Goal: Transaction & Acquisition: Obtain resource

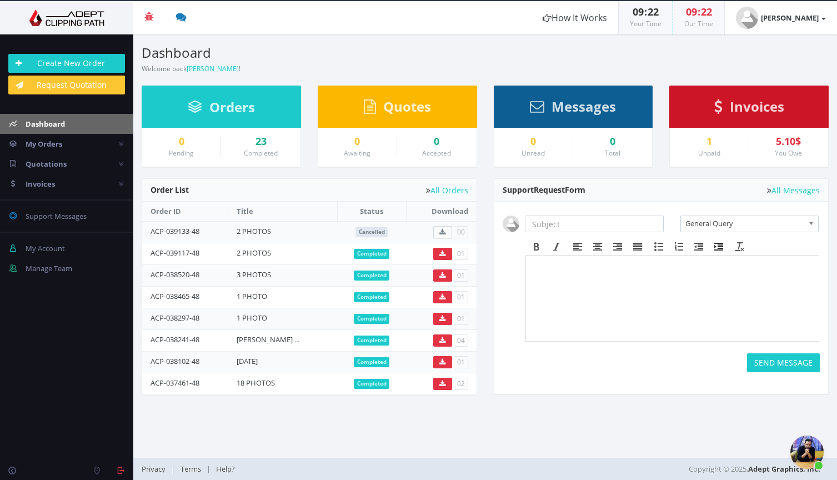
scroll to position [297, 0]
click at [802, 449] on span "Aprire la chat" at bounding box center [806, 451] width 33 height 33
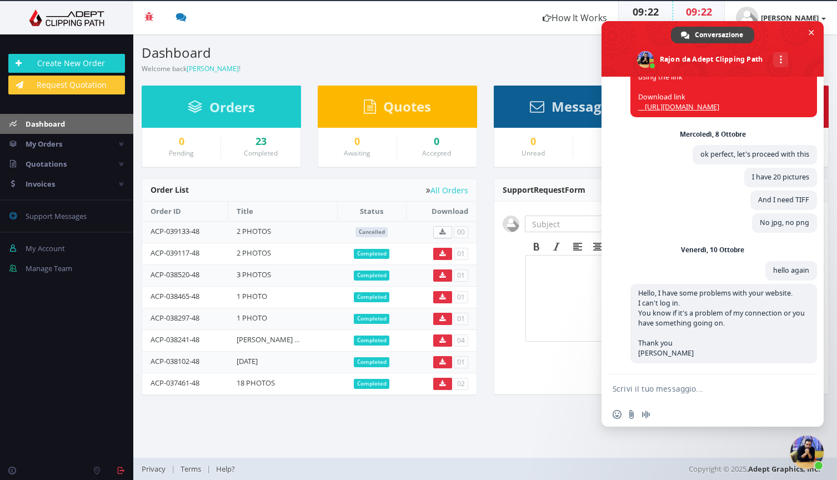
click at [658, 383] on form at bounding box center [701, 389] width 176 height 30
click at [650, 389] on textarea "Scrivi il tuo messaggio..." at bounding box center [701, 389] width 176 height 10
type textarea "Hello?"
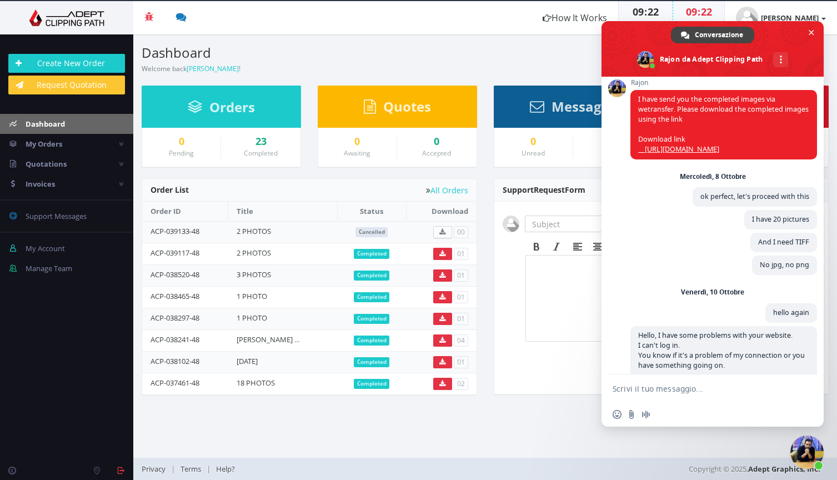
scroll to position [250, 0]
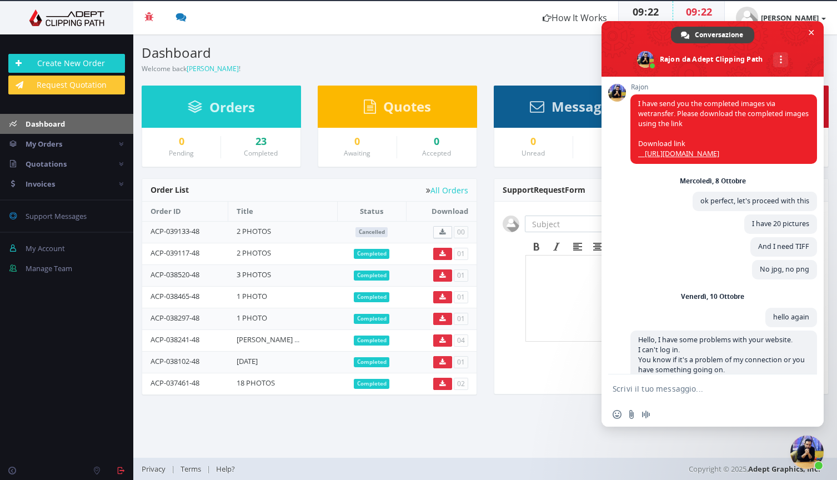
click at [309, 66] on div "Dashboard Welcome back Elena Andreato !" at bounding box center [309, 54] width 352 height 40
click at [812, 32] on span "Chiudere la chat" at bounding box center [812, 33] width 6 height 6
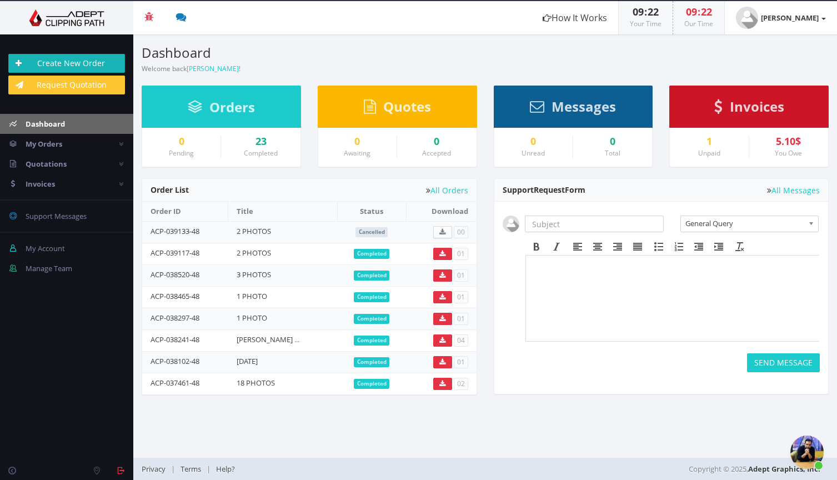
click at [79, 61] on link "Create New Order" at bounding box center [66, 63] width 117 height 19
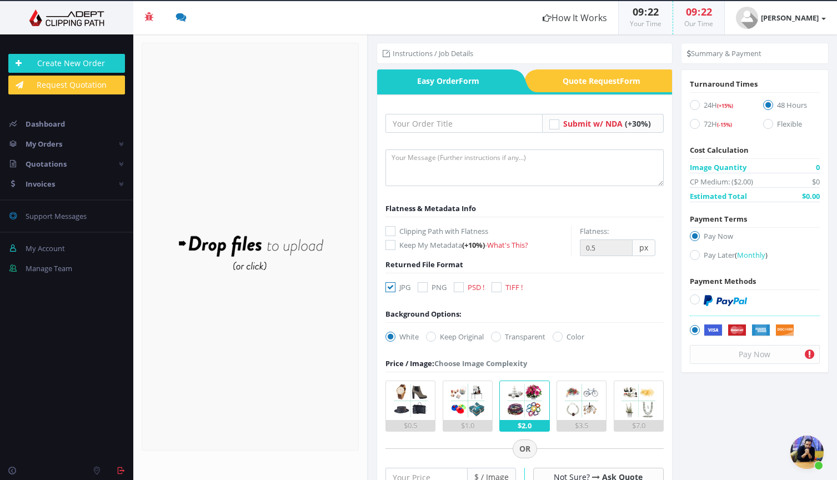
click at [461, 287] on icon at bounding box center [459, 287] width 10 height 10
click at [461, 287] on input "PSD !" at bounding box center [460, 287] width 7 height 7
checkbox input "true"
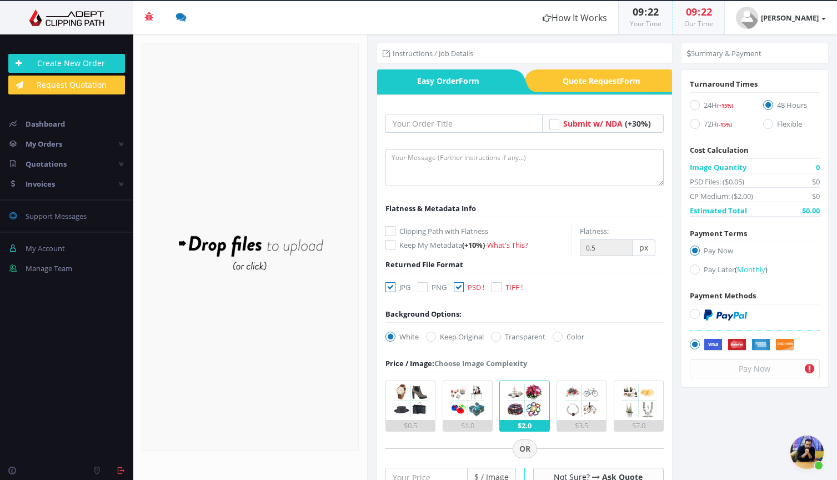
click at [389, 231] on icon at bounding box center [391, 231] width 10 height 10
click at [389, 231] on input "Clipping Path with Flatness" at bounding box center [391, 231] width 7 height 7
checkbox input "true"
click at [620, 250] on input "0.4" at bounding box center [606, 247] width 53 height 17
type input "0.5"
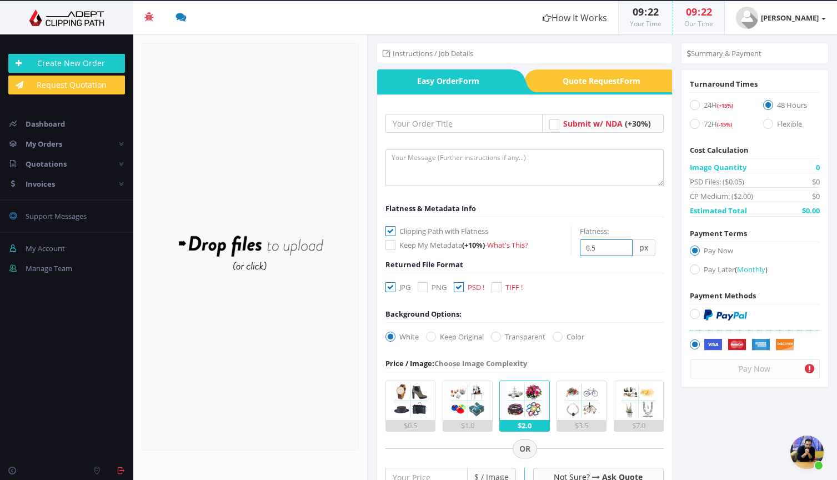
click at [620, 244] on input "0.5" at bounding box center [606, 247] width 53 height 17
click at [437, 122] on input "text" at bounding box center [464, 123] width 157 height 19
click at [439, 122] on input "text" at bounding box center [464, 123] width 157 height 19
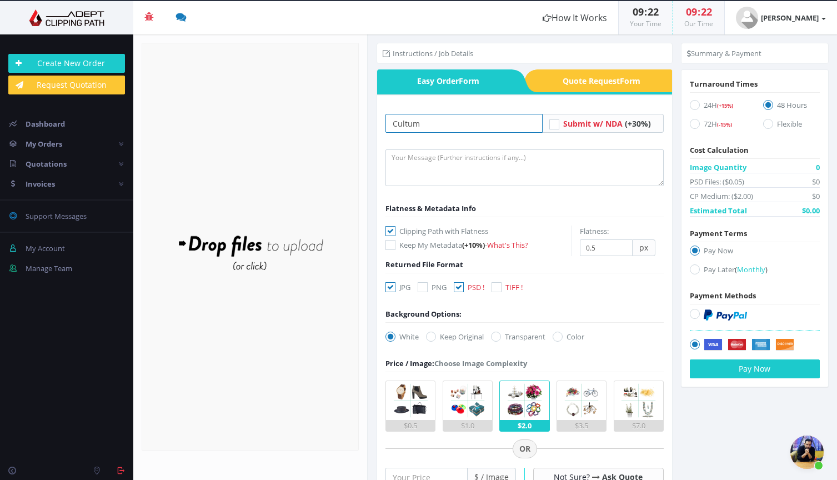
type input "Cultum"
click at [584, 87] on span "Quote Request Form" at bounding box center [606, 80] width 134 height 23
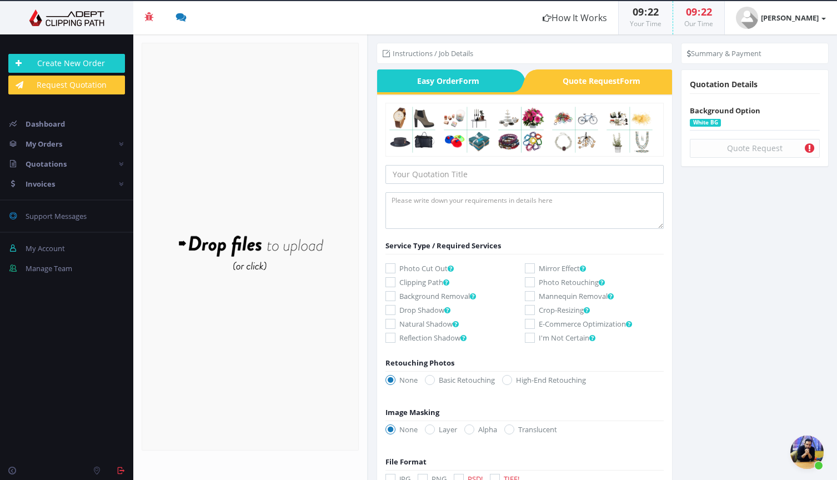
click at [559, 144] on img at bounding box center [575, 129] width 53 height 53
click at [488, 170] on input "text" at bounding box center [525, 174] width 278 height 19
click at [398, 144] on img at bounding box center [412, 129] width 53 height 53
click at [423, 144] on img at bounding box center [412, 129] width 53 height 53
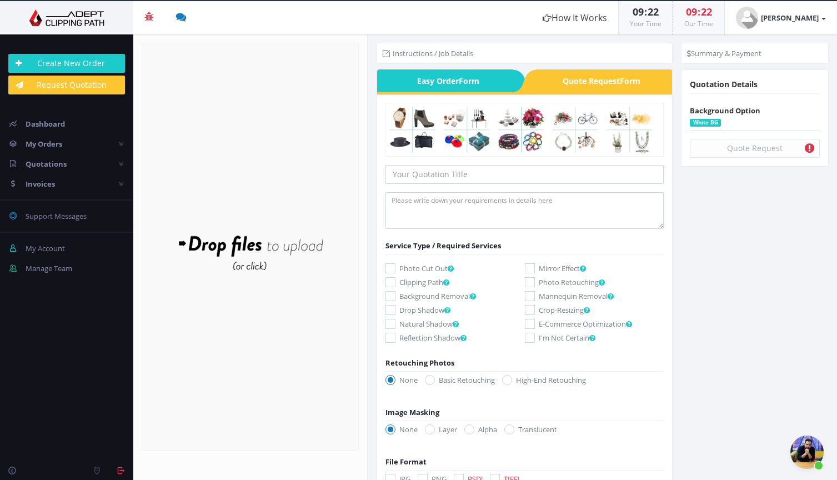
click at [432, 81] on span "Easy Order Form" at bounding box center [444, 80] width 134 height 23
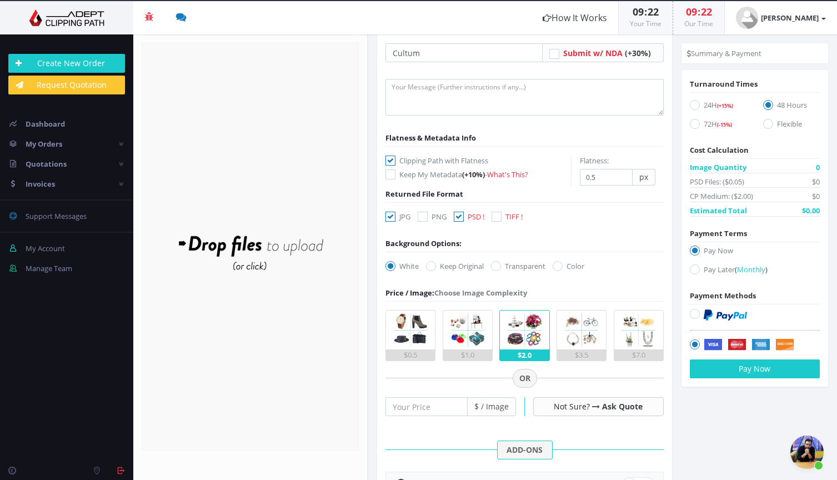
scroll to position [73, 0]
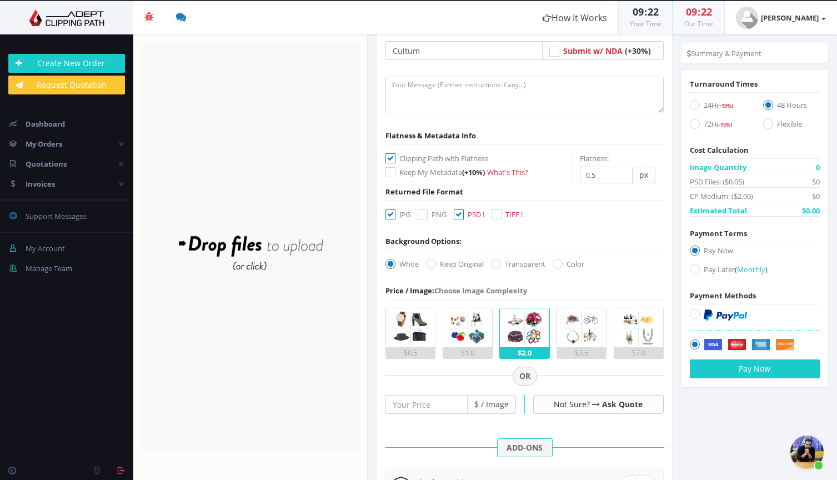
click at [392, 214] on icon at bounding box center [391, 214] width 10 height 10
click at [392, 214] on input "JPG" at bounding box center [391, 214] width 7 height 7
checkbox input "false"
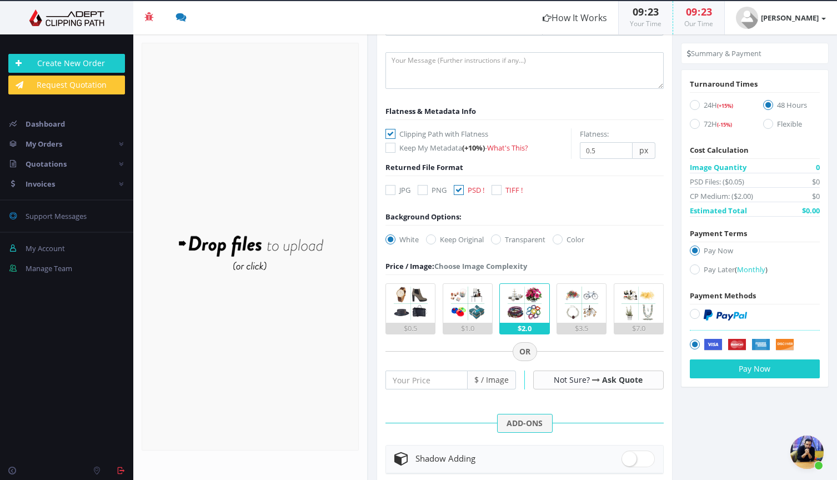
click at [494, 237] on icon at bounding box center [496, 239] width 10 height 10
click at [494, 237] on input "Transparent" at bounding box center [497, 239] width 7 height 7
radio input "true"
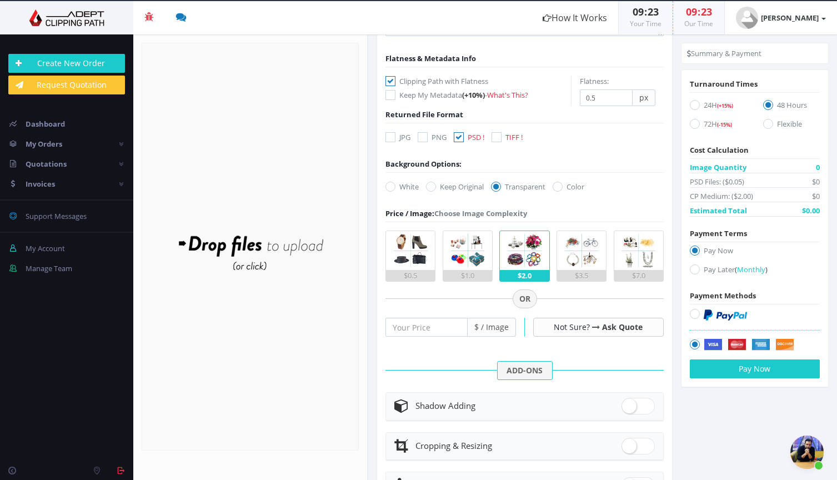
scroll to position [161, 0]
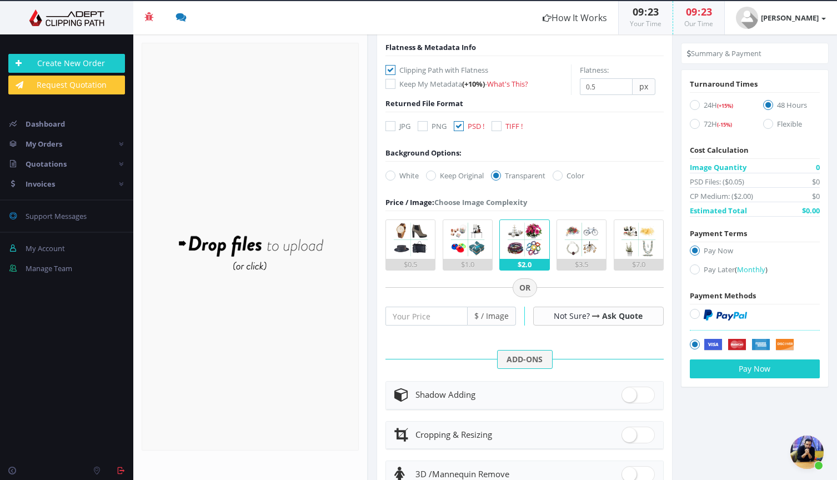
click at [413, 266] on div "$0.5" at bounding box center [410, 264] width 49 height 11
click at [0, 0] on input "$0.5" at bounding box center [0, 0] width 0 height 0
click at [417, 322] on input "number" at bounding box center [427, 316] width 82 height 19
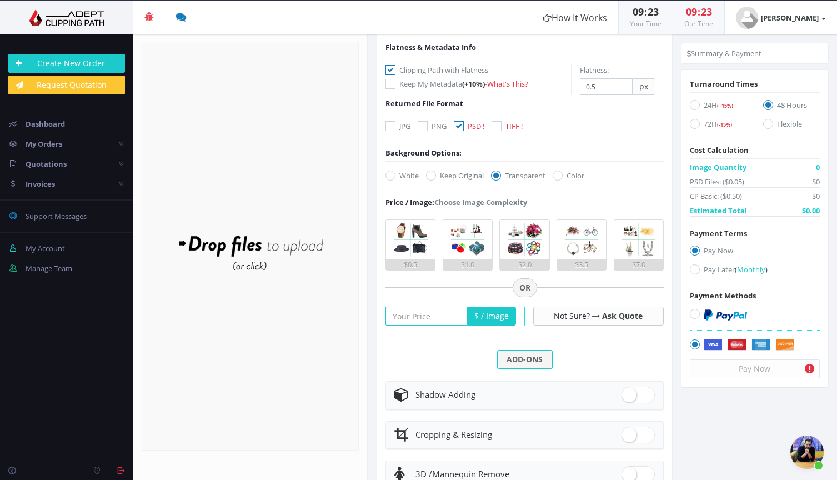
type input "0"
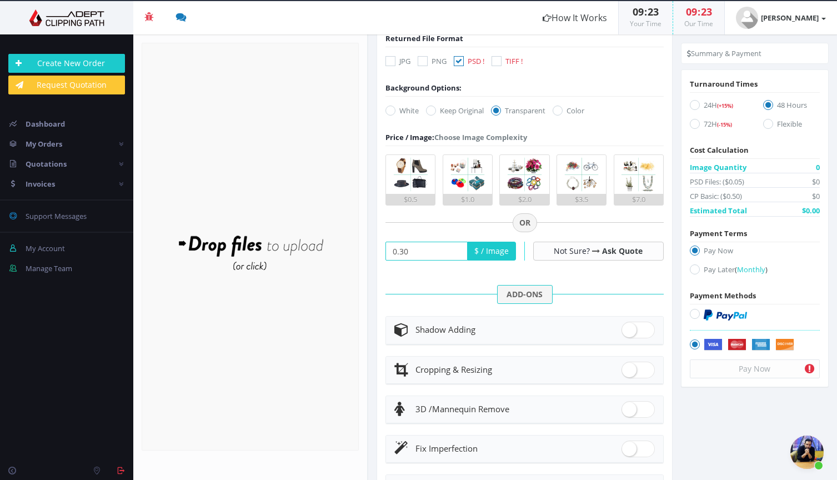
scroll to position [224, 0]
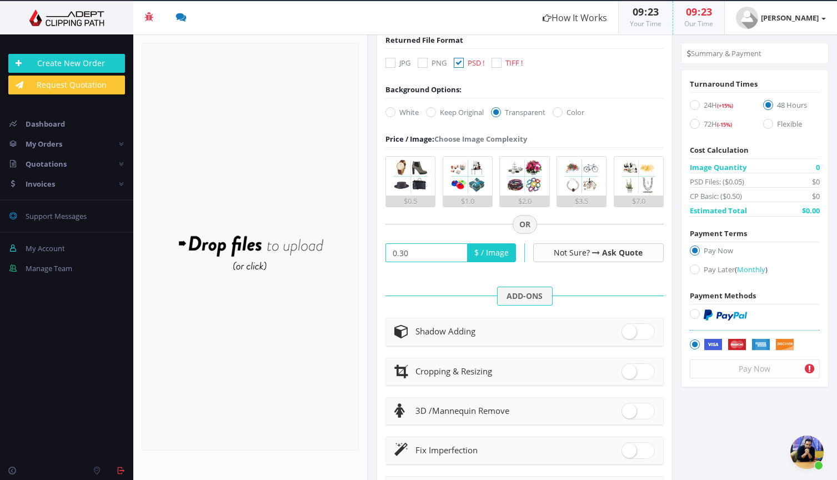
type input "0.3"
type input "0"
click at [398, 189] on img at bounding box center [410, 176] width 39 height 39
click at [0, 0] on input "$0.5" at bounding box center [0, 0] width 0 height 0
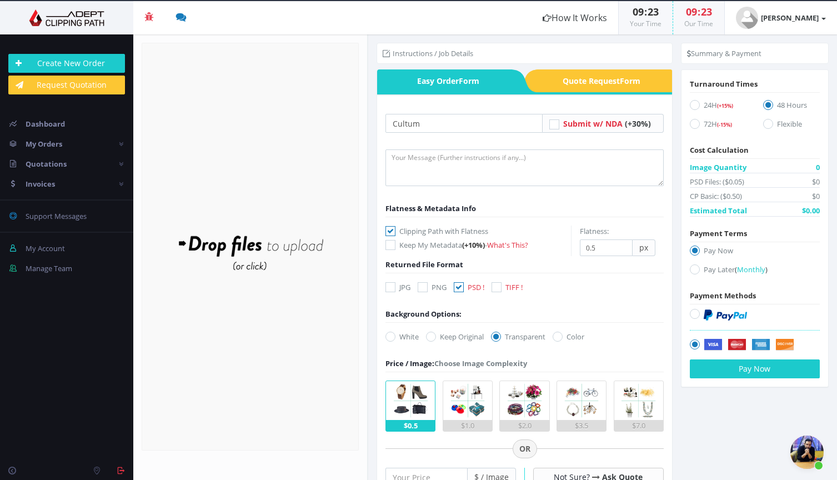
scroll to position [0, 0]
click at [437, 168] on textarea at bounding box center [525, 167] width 278 height 37
type textarea "I just nee"
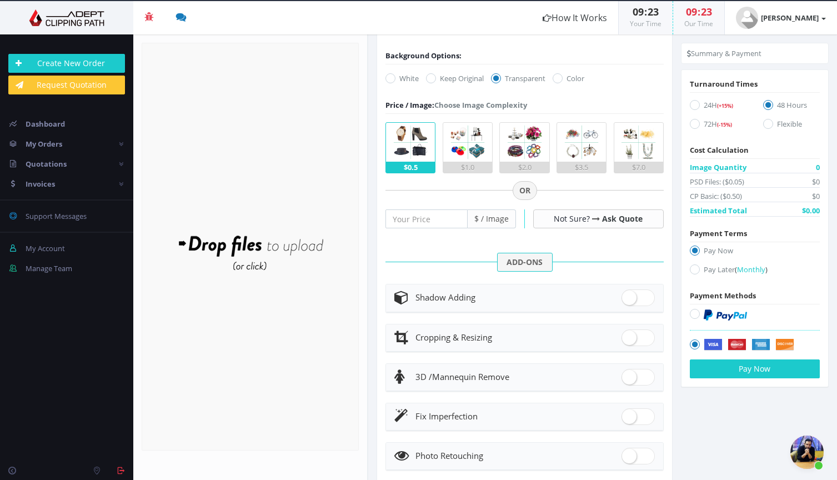
scroll to position [315, 0]
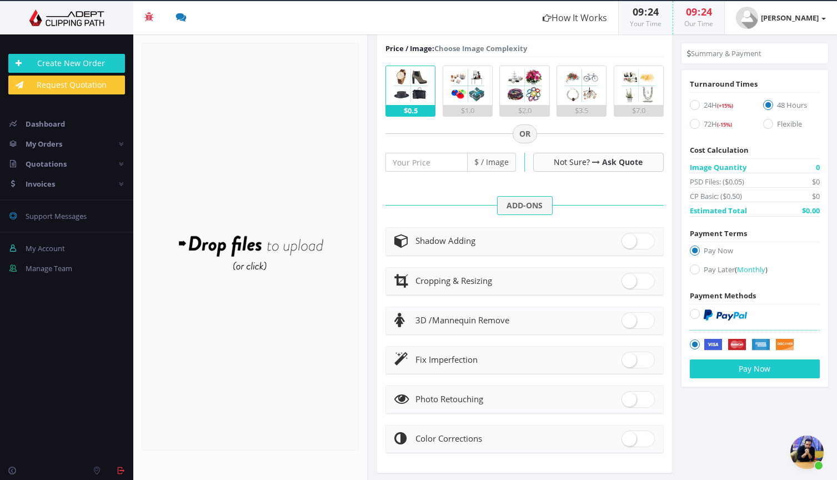
type textarea "Hello, I just need the clipping path and the shadow"
click at [639, 242] on span at bounding box center [638, 241] width 33 height 17
click at [629, 242] on input "checkbox" at bounding box center [625, 238] width 7 height 7
checkbox input "true"
radio input "true"
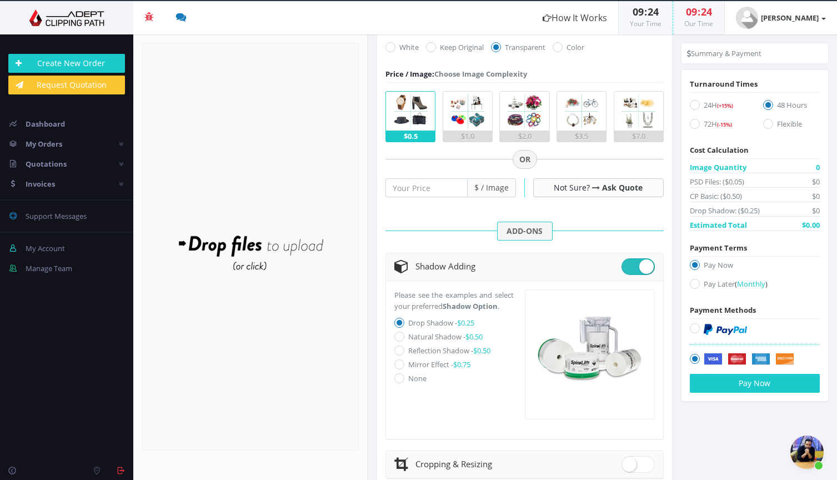
scroll to position [288, 0]
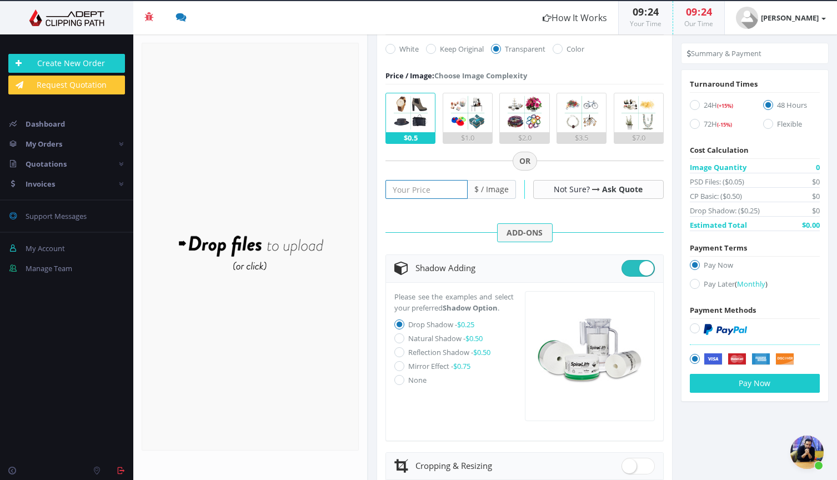
click at [424, 187] on input "number" at bounding box center [427, 189] width 82 height 19
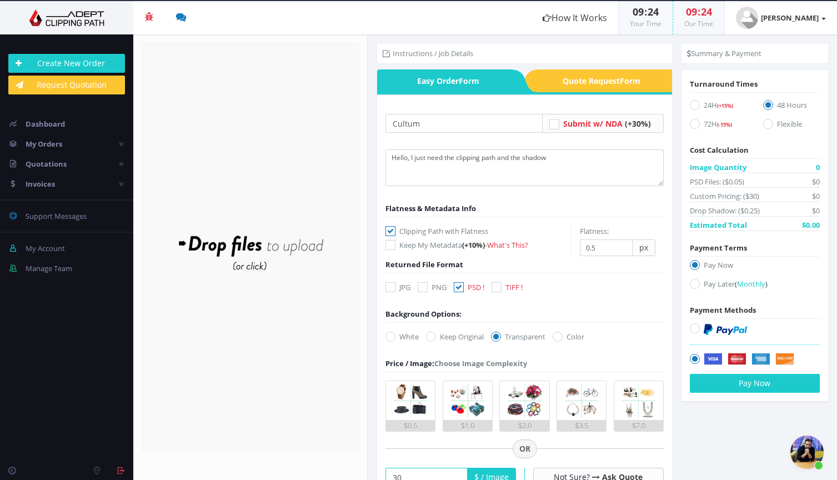
scroll to position [0, 0]
type input "30"
click at [552, 125] on icon at bounding box center [554, 124] width 10 height 10
click at [552, 125] on input "Submit w/ NDA (+30%)" at bounding box center [555, 123] width 7 height 7
checkbox input "true"
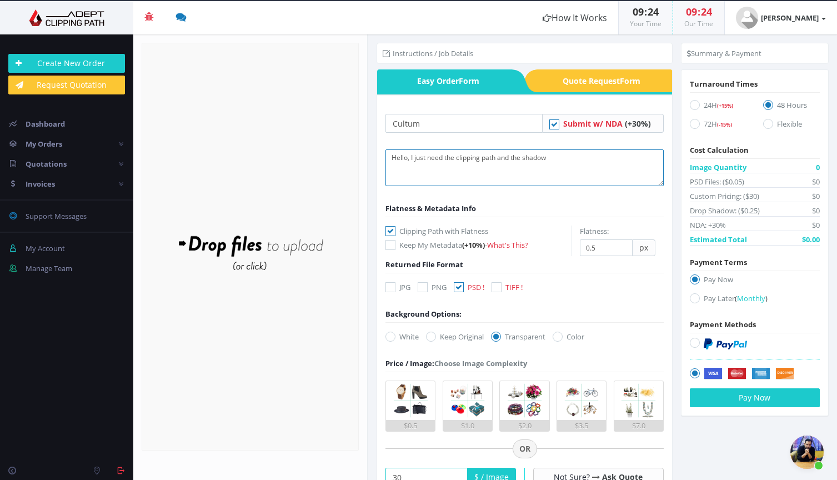
click at [556, 161] on textarea "Hello, I just need the clipping path and the shadow" at bounding box center [525, 167] width 278 height 37
click at [600, 84] on span "Quote Request Form" at bounding box center [606, 80] width 134 height 23
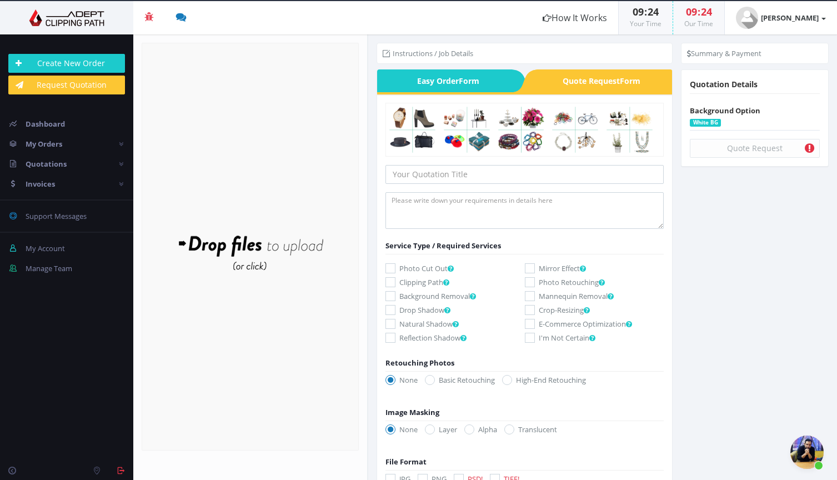
click at [390, 282] on icon at bounding box center [391, 282] width 10 height 10
click at [390, 282] on input "Clipping Path" at bounding box center [391, 282] width 7 height 7
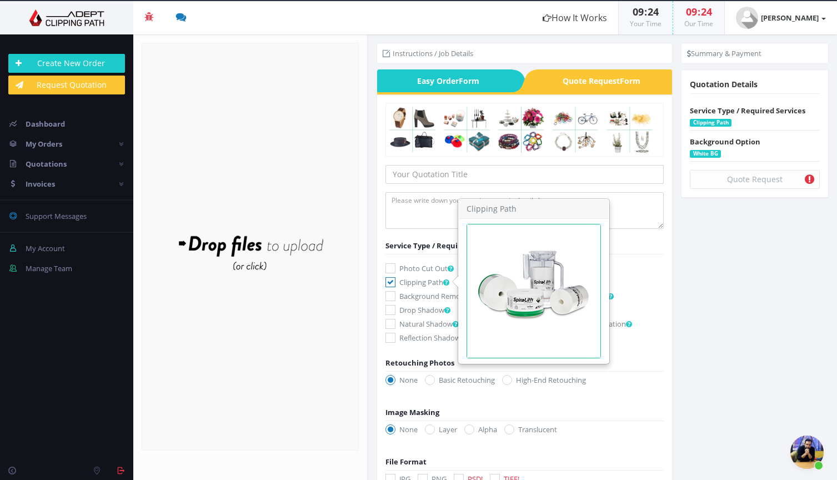
click at [448, 282] on span at bounding box center [446, 282] width 6 height 7
click at [396, 282] on input "Clipping Path" at bounding box center [391, 282] width 7 height 7
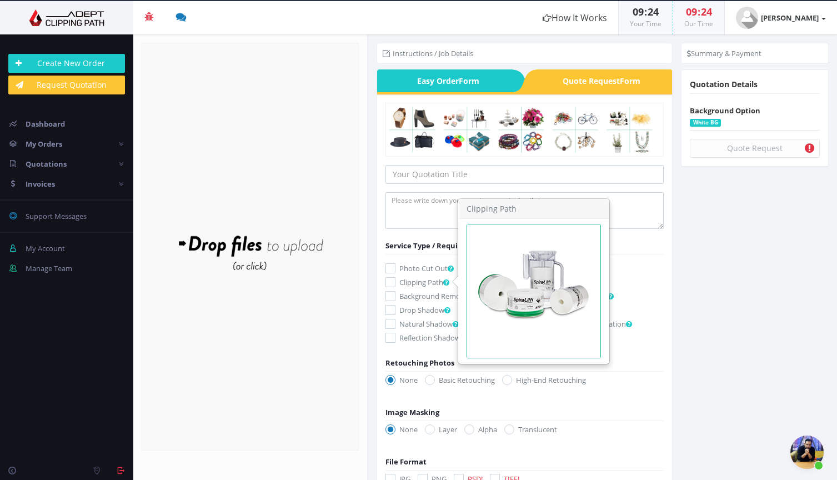
click at [445, 282] on span at bounding box center [446, 282] width 6 height 7
click at [396, 282] on input "Clipping Path" at bounding box center [391, 282] width 7 height 7
checkbox input "true"
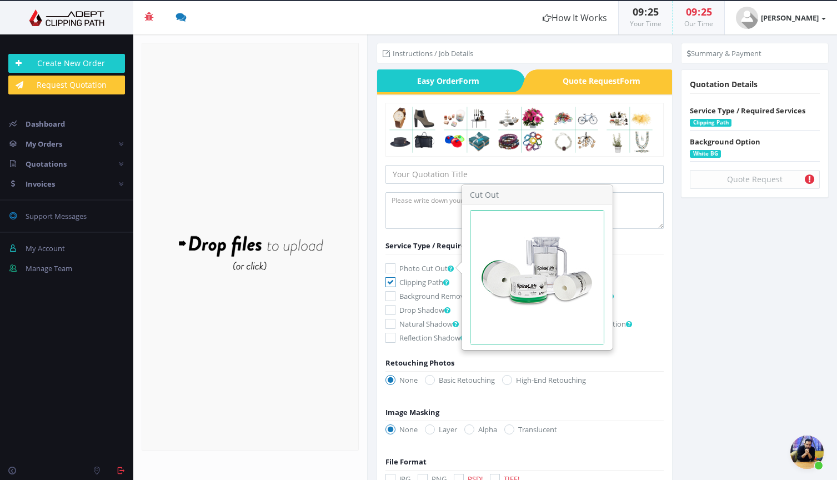
click at [453, 266] on span at bounding box center [451, 268] width 6 height 7
click at [396, 266] on input "Photo Cut Out" at bounding box center [391, 268] width 7 height 7
click at [453, 266] on span at bounding box center [451, 268] width 6 height 7
click at [396, 266] on input "Photo Cut Out" at bounding box center [391, 268] width 7 height 7
checkbox input "false"
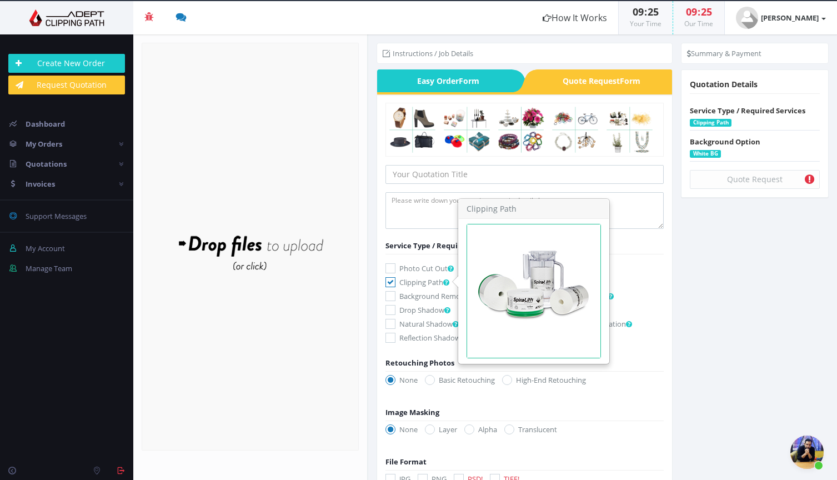
click at [448, 281] on span at bounding box center [446, 282] width 6 height 7
click at [396, 281] on input "Clipping Path" at bounding box center [391, 282] width 7 height 7
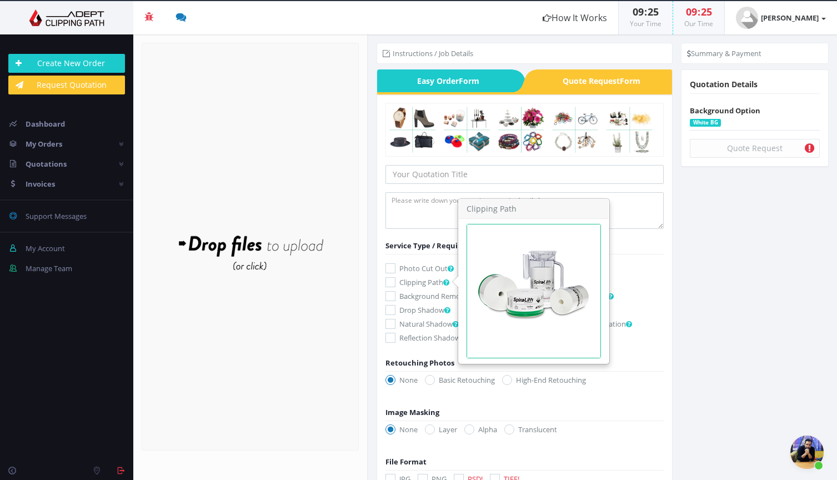
click at [448, 281] on span at bounding box center [446, 282] width 6 height 7
click at [396, 281] on input "Clipping Path" at bounding box center [391, 282] width 7 height 7
checkbox input "true"
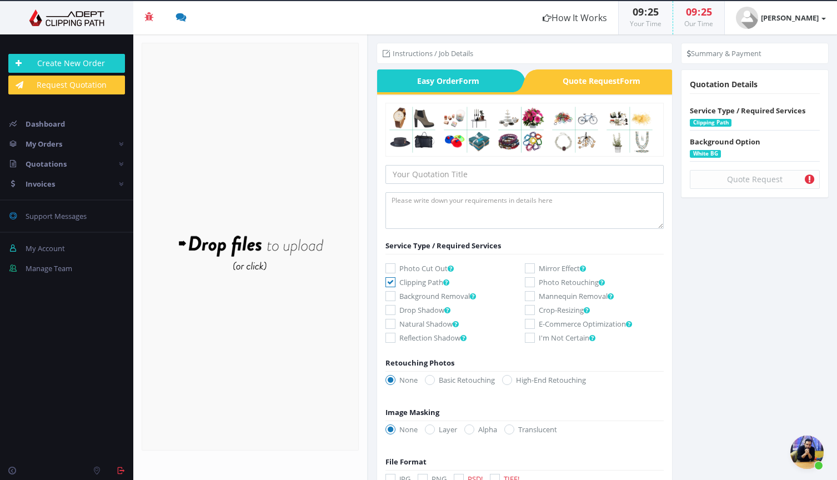
click at [393, 308] on icon at bounding box center [391, 310] width 10 height 10
click at [393, 308] on input "Drop Shadow" at bounding box center [391, 310] width 7 height 7
click at [390, 307] on icon at bounding box center [391, 310] width 10 height 10
click at [390, 307] on input "Drop Shadow" at bounding box center [391, 310] width 7 height 7
checkbox input "false"
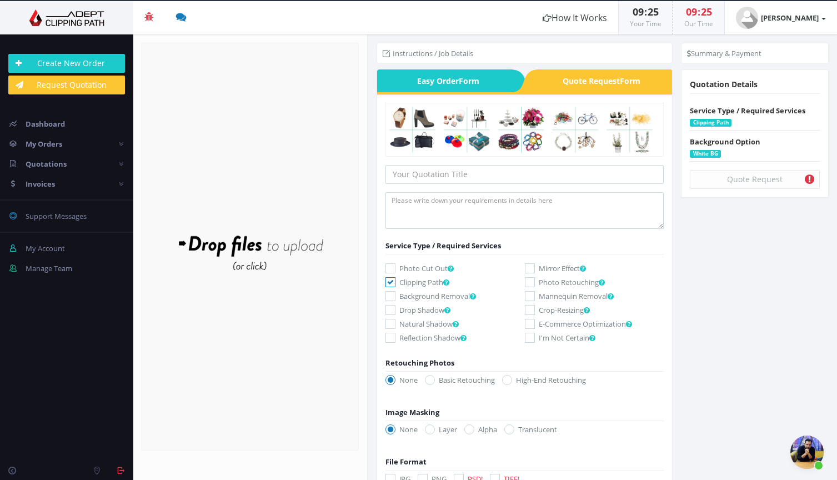
click at [392, 321] on icon at bounding box center [391, 324] width 10 height 10
click at [392, 321] on input "Natural Shadow" at bounding box center [391, 324] width 7 height 7
click at [392, 321] on icon at bounding box center [391, 324] width 10 height 10
click at [392, 321] on input "Natural Shadow" at bounding box center [391, 324] width 7 height 7
click at [394, 322] on icon at bounding box center [391, 324] width 10 height 10
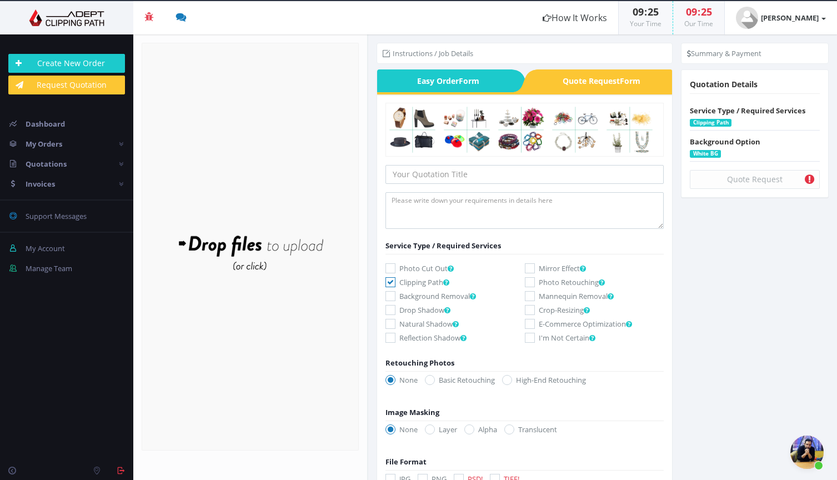
click at [394, 322] on input "Natural Shadow" at bounding box center [391, 324] width 7 height 7
checkbox input "true"
click at [468, 76] on span "Easy Order Form" at bounding box center [444, 80] width 134 height 23
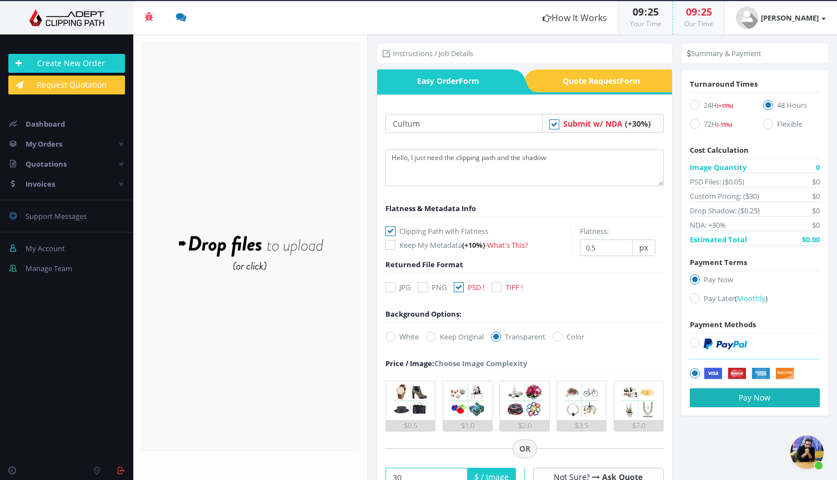
click at [739, 394] on button "Pay Now" at bounding box center [755, 397] width 130 height 19
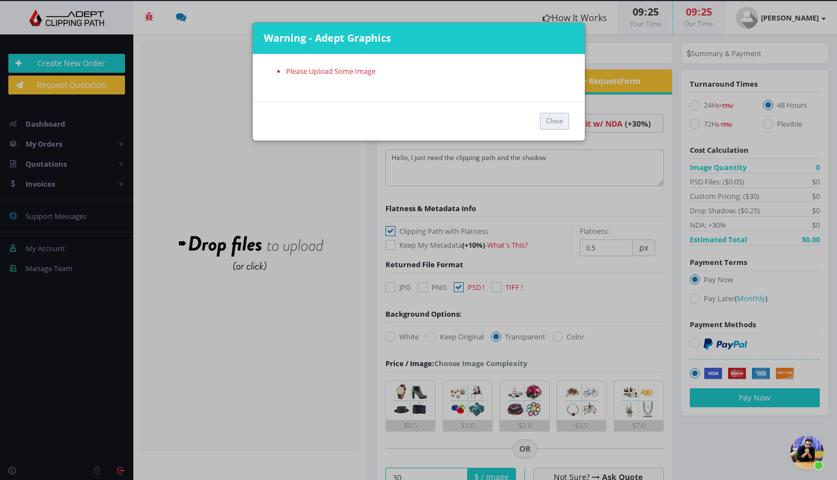
click at [559, 114] on button "Close" at bounding box center [554, 121] width 29 height 17
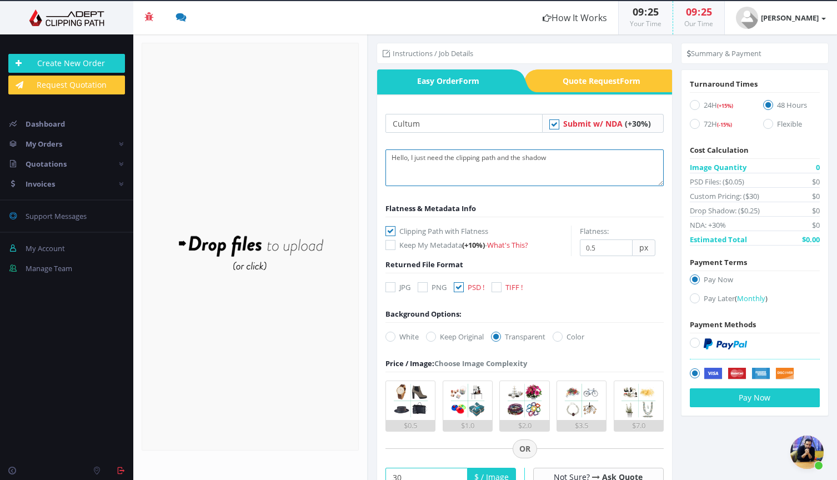
click at [565, 163] on textarea "Hello, I just need the clipping path and the shadow" at bounding box center [525, 167] width 278 height 37
click at [594, 123] on span "Submit w/ NDA" at bounding box center [592, 123] width 59 height 11
click at [406, 49] on li "Instructions / Job Details" at bounding box center [428, 53] width 91 height 11
click at [444, 155] on textarea "Hello, I just need the clipping path and the shadow" at bounding box center [525, 167] width 278 height 37
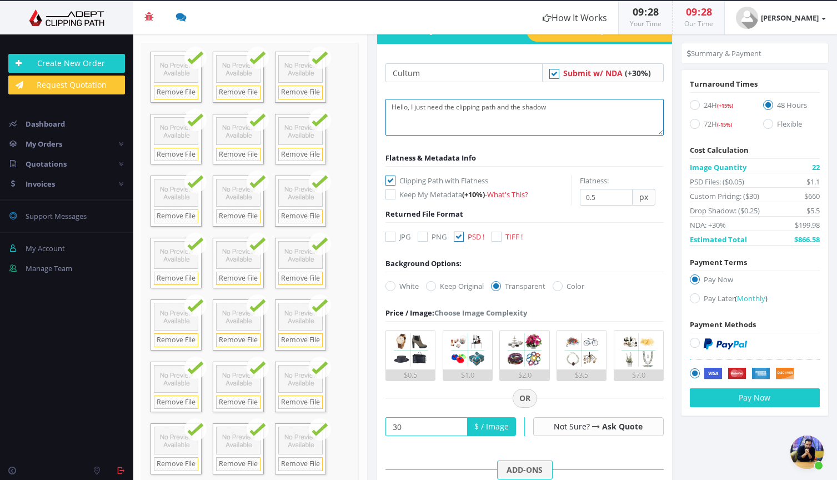
scroll to position [17, 0]
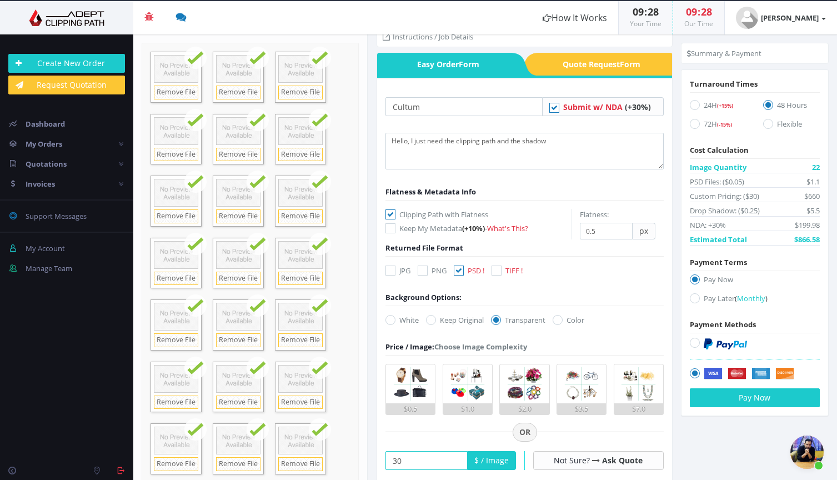
click at [553, 107] on icon at bounding box center [554, 108] width 10 height 10
click at [553, 107] on input "Submit w/ NDA (+30%)" at bounding box center [555, 106] width 7 height 7
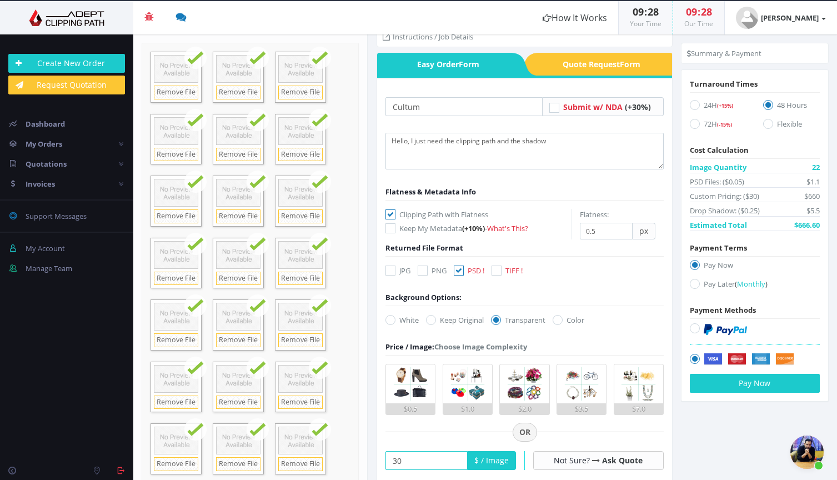
click at [551, 106] on icon at bounding box center [554, 108] width 10 height 10
click at [552, 106] on input "Submit w/ NDA (+30%)" at bounding box center [555, 106] width 7 height 7
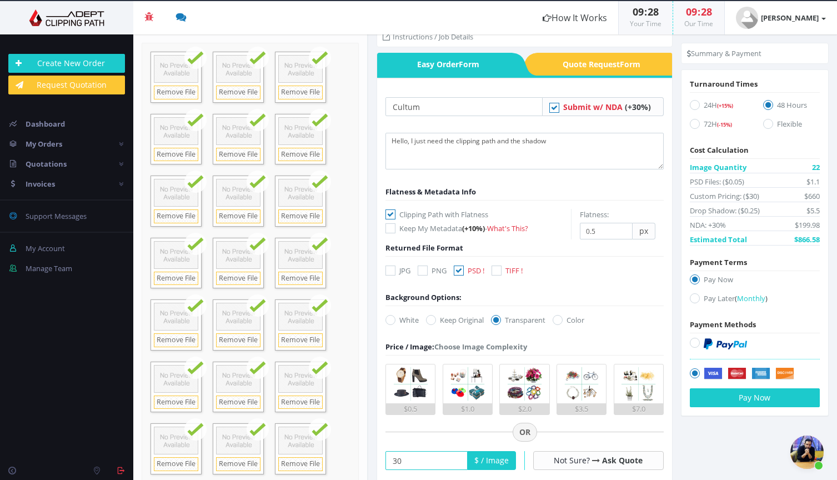
click at [551, 106] on icon at bounding box center [554, 108] width 10 height 10
click at [552, 106] on input "Submit w/ NDA (+30%)" at bounding box center [555, 106] width 7 height 7
checkbox input "false"
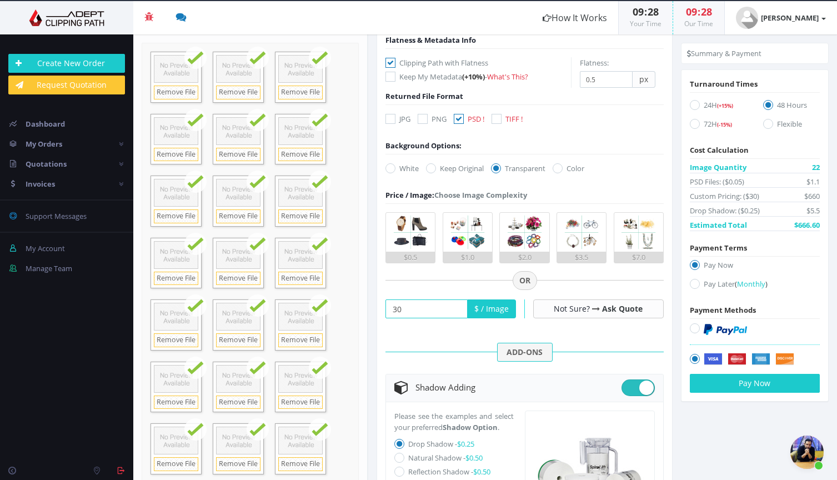
scroll to position [202, 0]
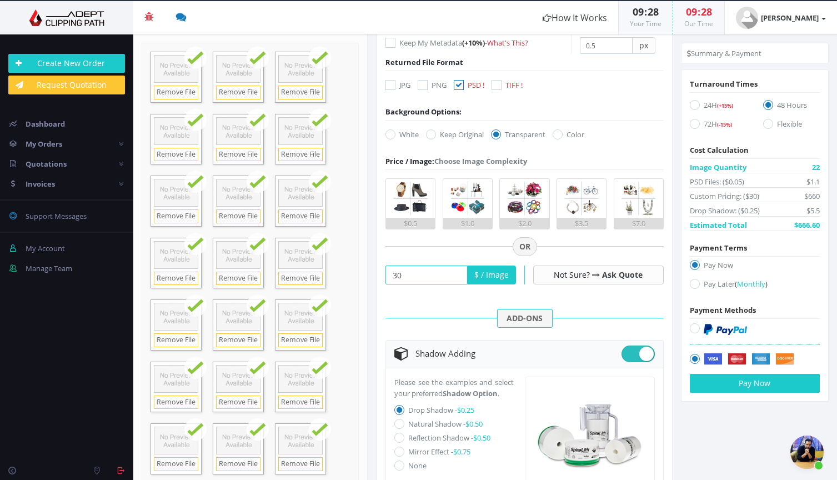
click at [407, 273] on input "30" at bounding box center [427, 275] width 82 height 19
type input "0"
type input "0.30"
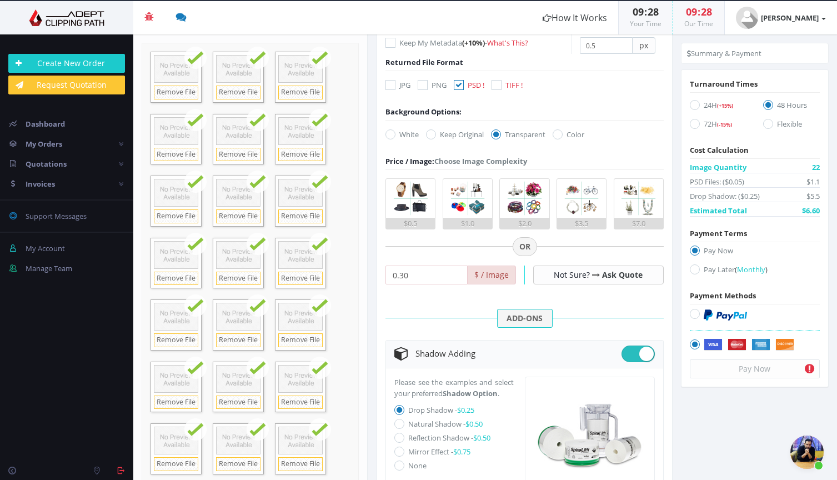
click at [443, 309] on form "Cultum Submit w/ NDA (+30%) Flatness & Metadata Info Keep My Metadata -" at bounding box center [525, 318] width 278 height 812
click at [430, 272] on input "0.30" at bounding box center [427, 275] width 82 height 19
click at [433, 300] on div at bounding box center [525, 281] width 278 height 49
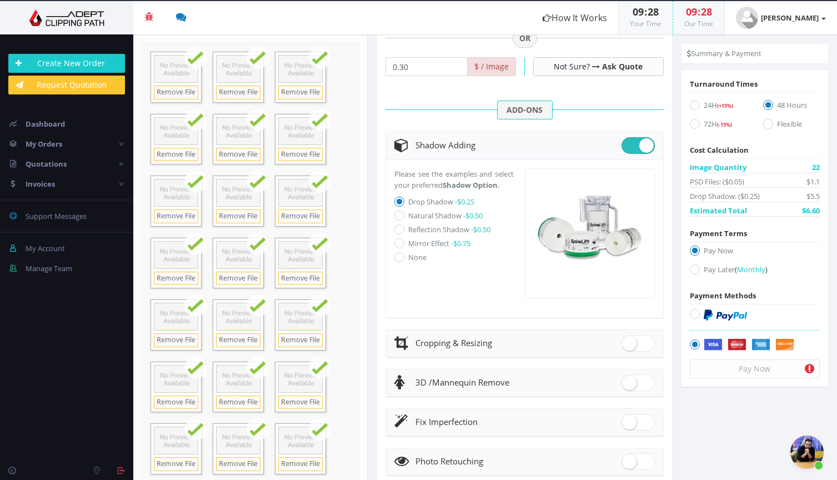
scroll to position [415, 0]
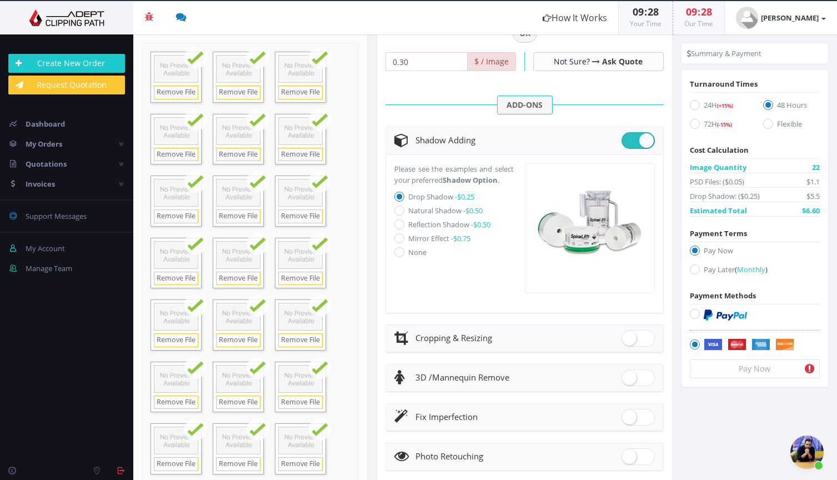
click at [398, 216] on icon at bounding box center [399, 211] width 10 height 10
click at [398, 214] on input "Natural Shadow - $0.50" at bounding box center [400, 210] width 7 height 7
radio input "true"
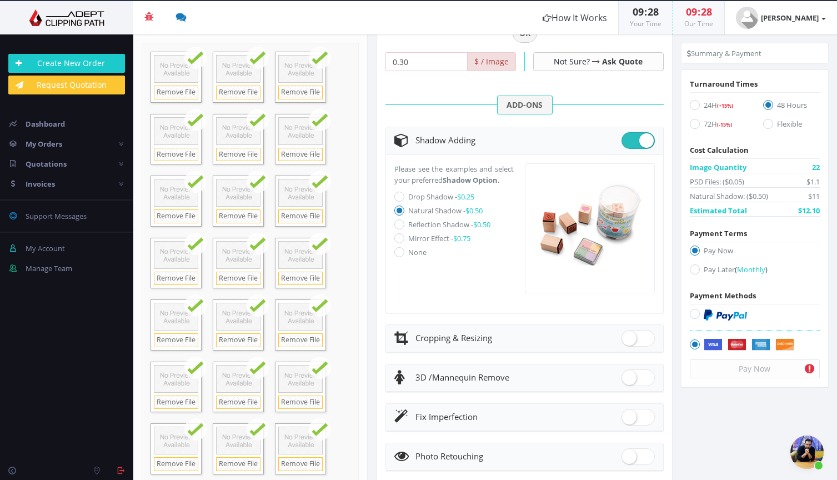
click at [769, 369] on div "Pay Now" at bounding box center [755, 368] width 130 height 19
click at [809, 368] on icon at bounding box center [809, 368] width 9 height 11
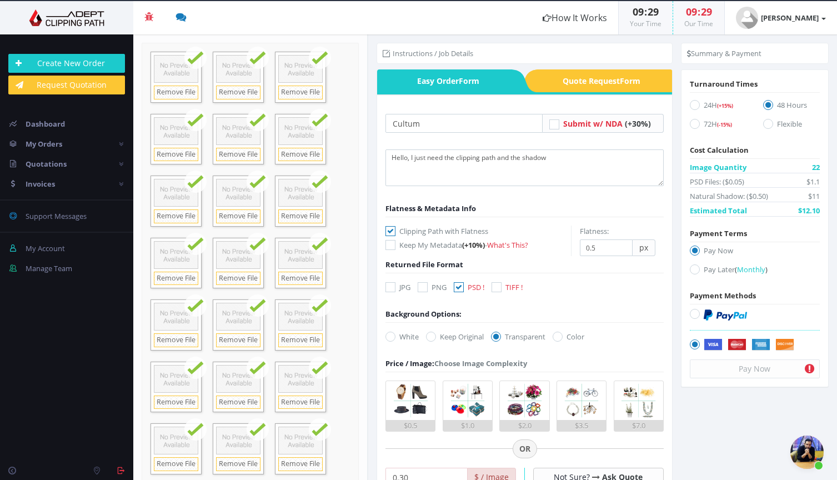
scroll to position [0, 0]
click at [810, 368] on icon at bounding box center [809, 368] width 9 height 11
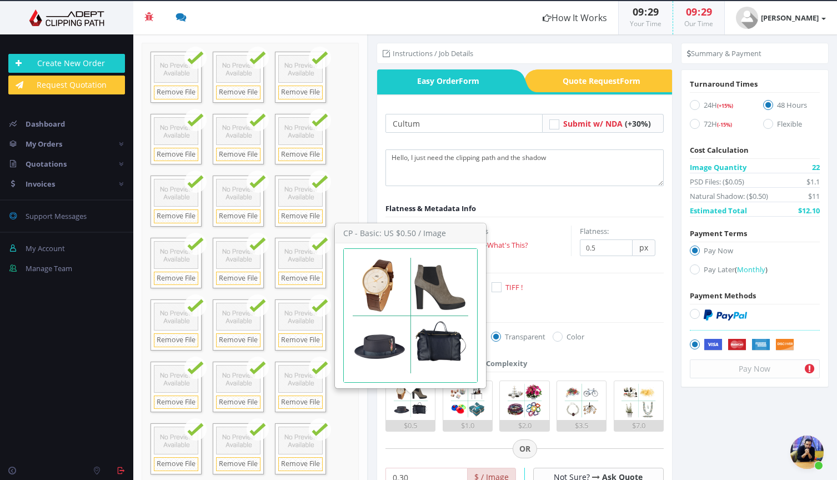
click at [413, 404] on img at bounding box center [410, 400] width 39 height 39
click at [0, 0] on input "$0.5" at bounding box center [0, 0] width 0 height 0
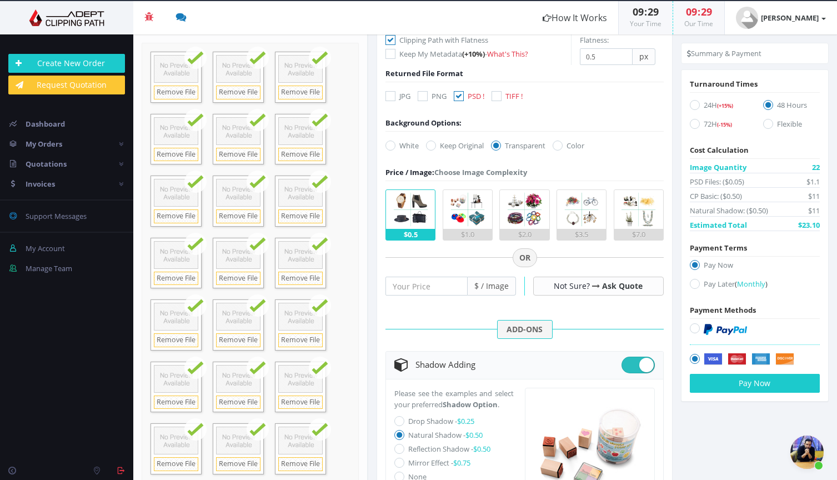
scroll to position [172, 0]
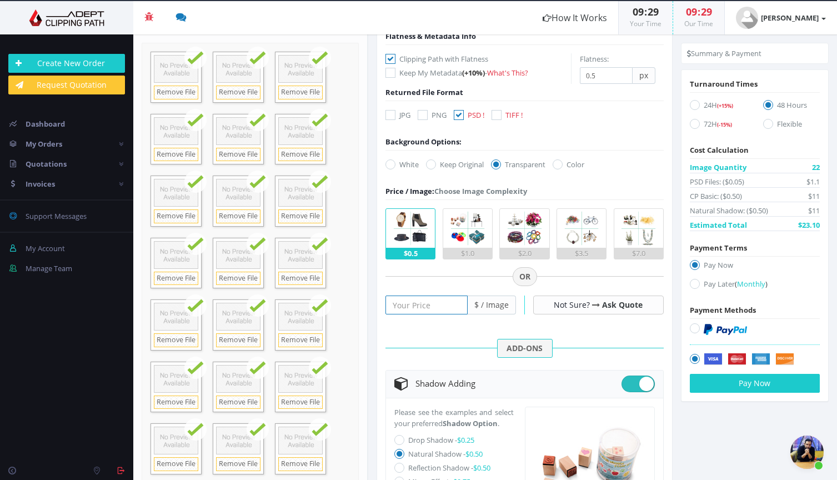
click at [434, 302] on input "number" at bounding box center [427, 305] width 82 height 19
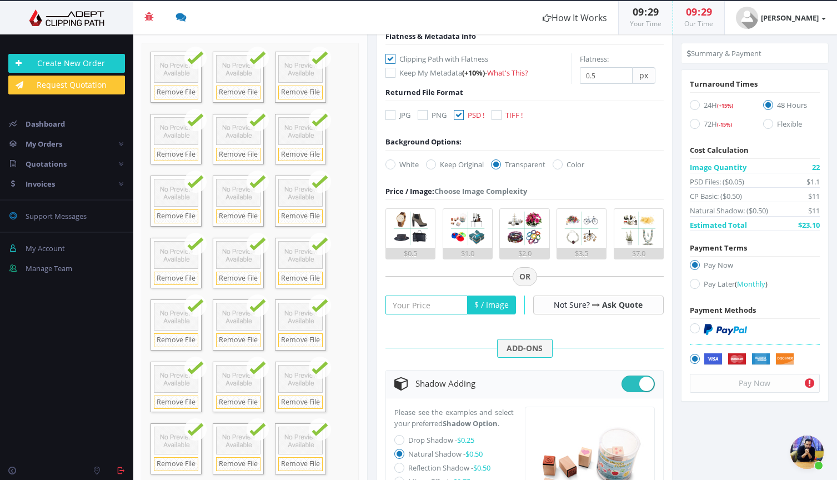
type input "0"
type input "0.30"
click at [469, 336] on div at bounding box center [525, 311] width 278 height 49
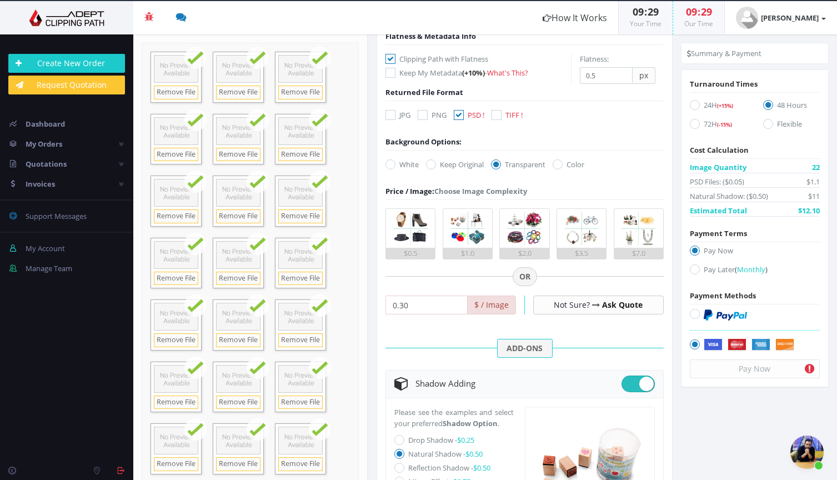
click at [602, 303] on link "Ask Quote" at bounding box center [622, 304] width 41 height 11
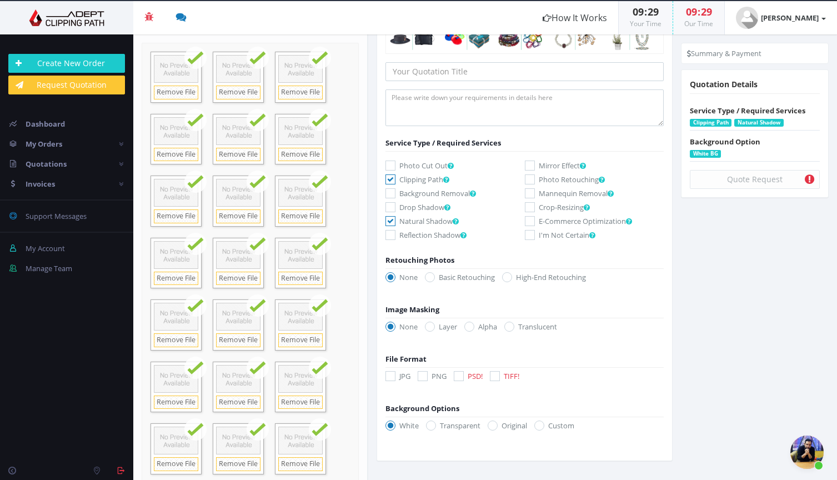
scroll to position [102, 0]
click at [498, 377] on icon at bounding box center [495, 377] width 10 height 10
click at [498, 377] on input "TIFF!" at bounding box center [496, 376] width 7 height 7
checkbox input "true"
click at [431, 422] on icon at bounding box center [431, 426] width 10 height 10
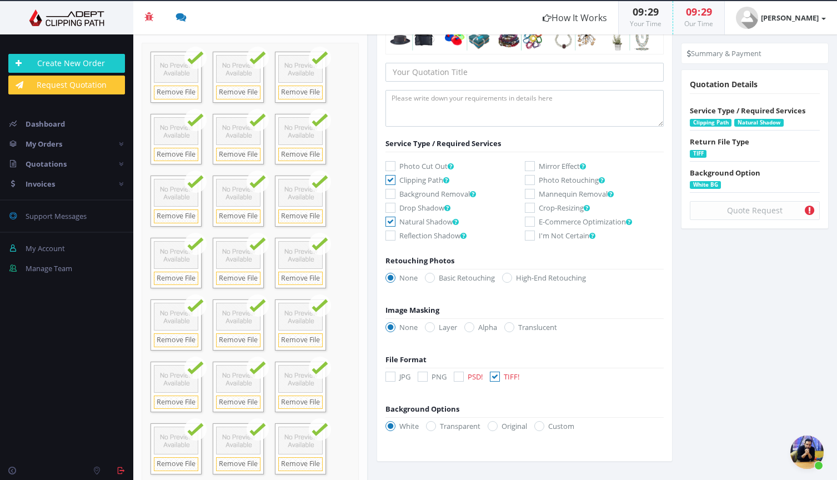
click at [431, 423] on input "Transparent" at bounding box center [432, 426] width 7 height 7
radio input "true"
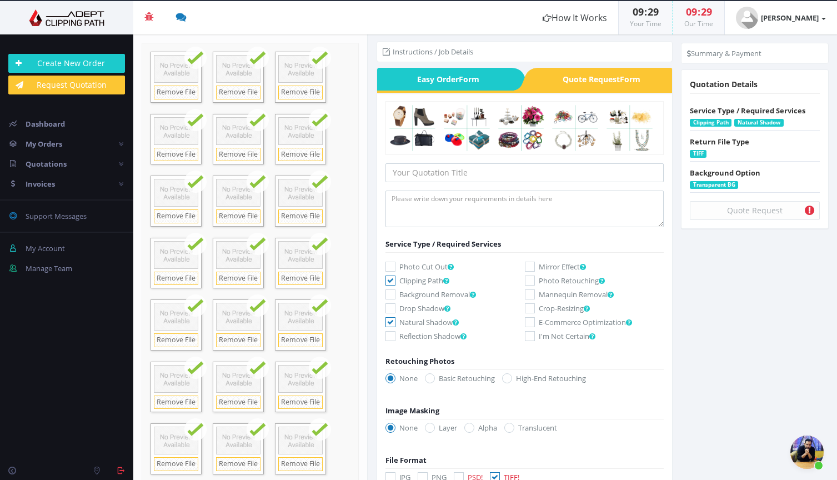
scroll to position [0, 0]
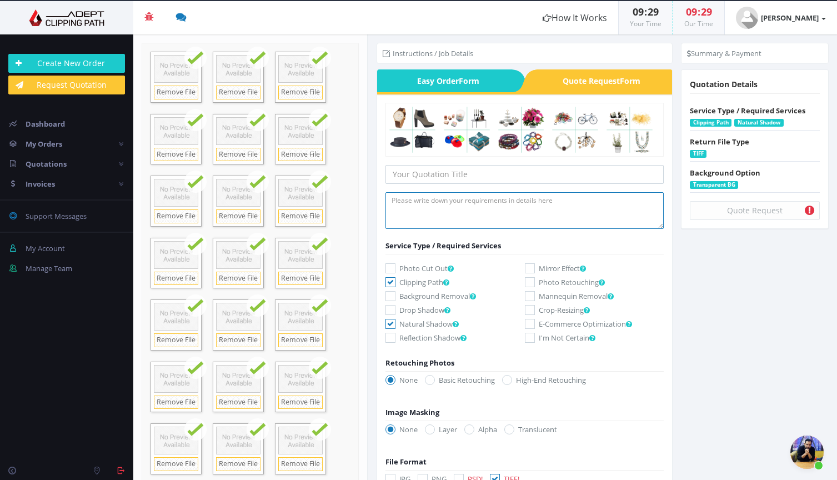
click at [442, 207] on textarea at bounding box center [525, 210] width 278 height 37
click at [410, 173] on input "text" at bounding box center [525, 174] width 278 height 19
type input "Cultum"
click at [420, 200] on textarea at bounding box center [525, 210] width 278 height 37
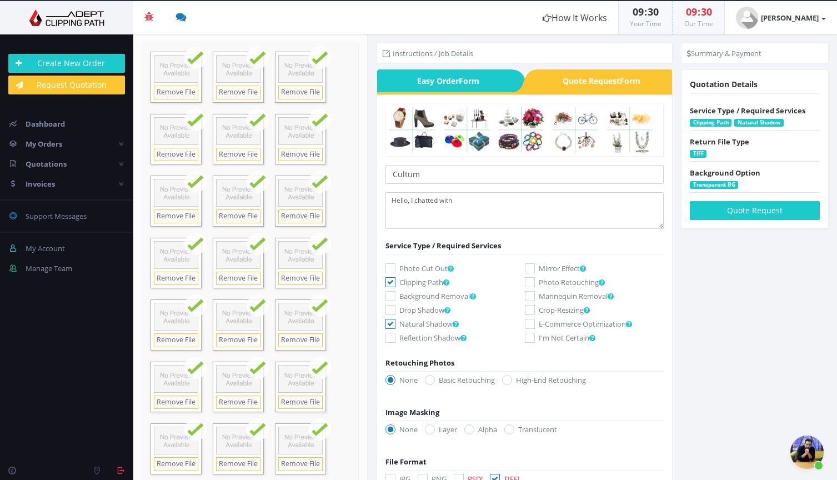
click at [813, 456] on span "Aprire la chat" at bounding box center [806, 451] width 33 height 33
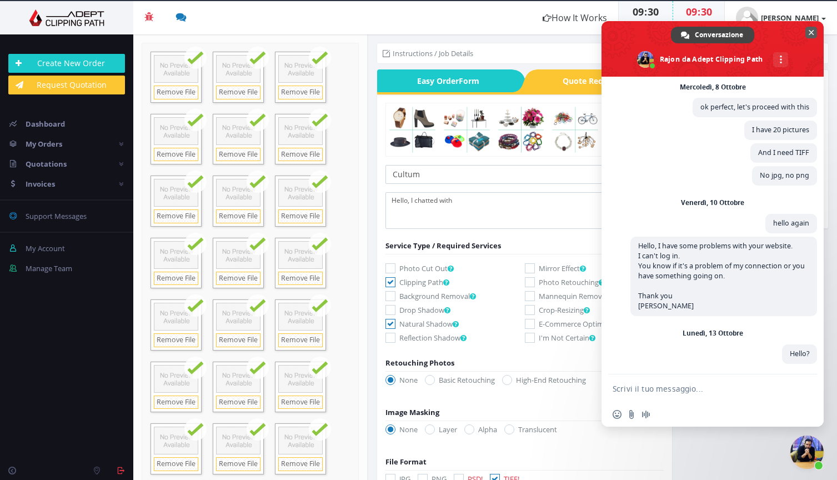
click at [810, 32] on span "Chiudere la chat" at bounding box center [812, 33] width 6 height 6
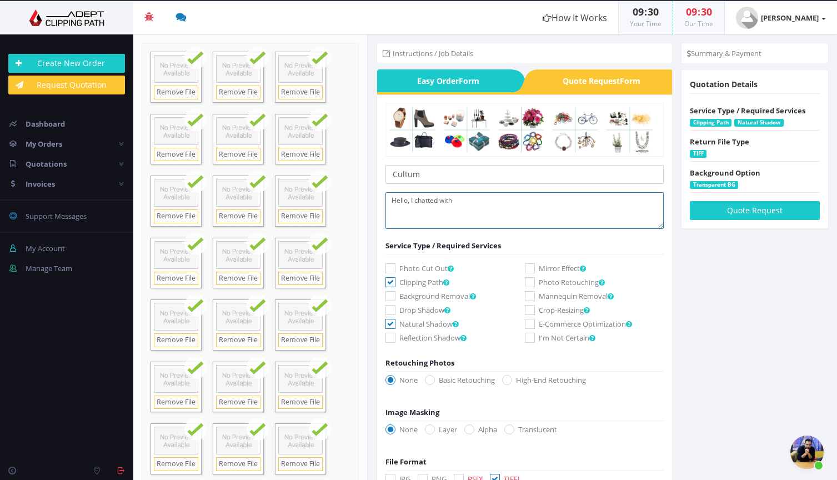
click at [477, 196] on textarea "Hello, I chatted with" at bounding box center [525, 210] width 278 height 37
drag, startPoint x: 615, startPoint y: 216, endPoint x: 576, endPoint y: 211, distance: 39.8
click at [576, 211] on textarea "Hello, I chatted with [PERSON_NAME]. you made some test, I would like the same …" at bounding box center [525, 210] width 278 height 37
type textarea "Hello, I chatted with [PERSON_NAME]. you made some test, I would like the same …"
click at [732, 214] on button "Quote Request" at bounding box center [755, 210] width 130 height 19
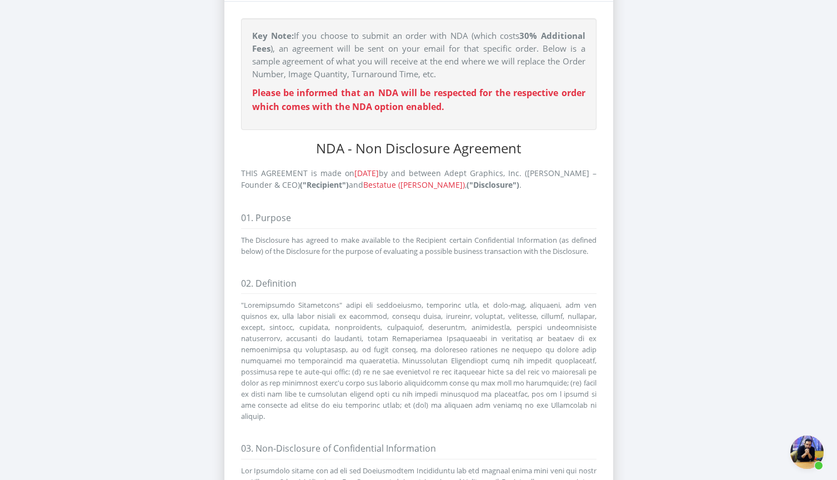
scroll to position [77, 0]
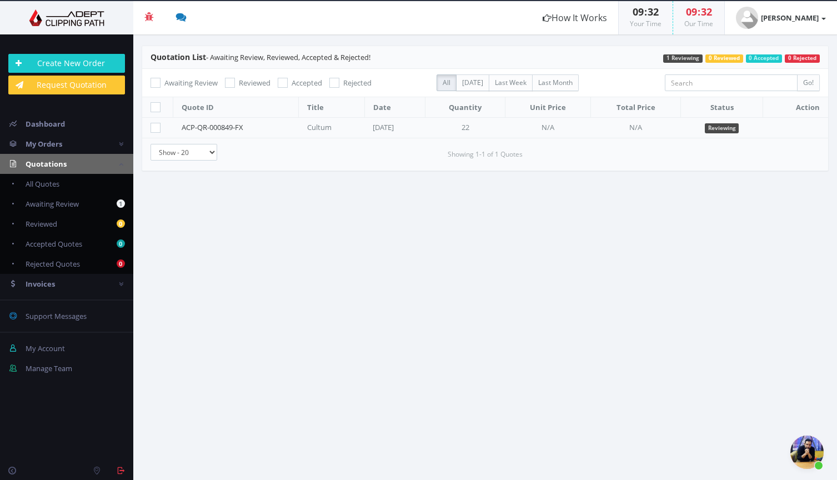
scroll to position [344, 0]
